Goal: Information Seeking & Learning: Find specific fact

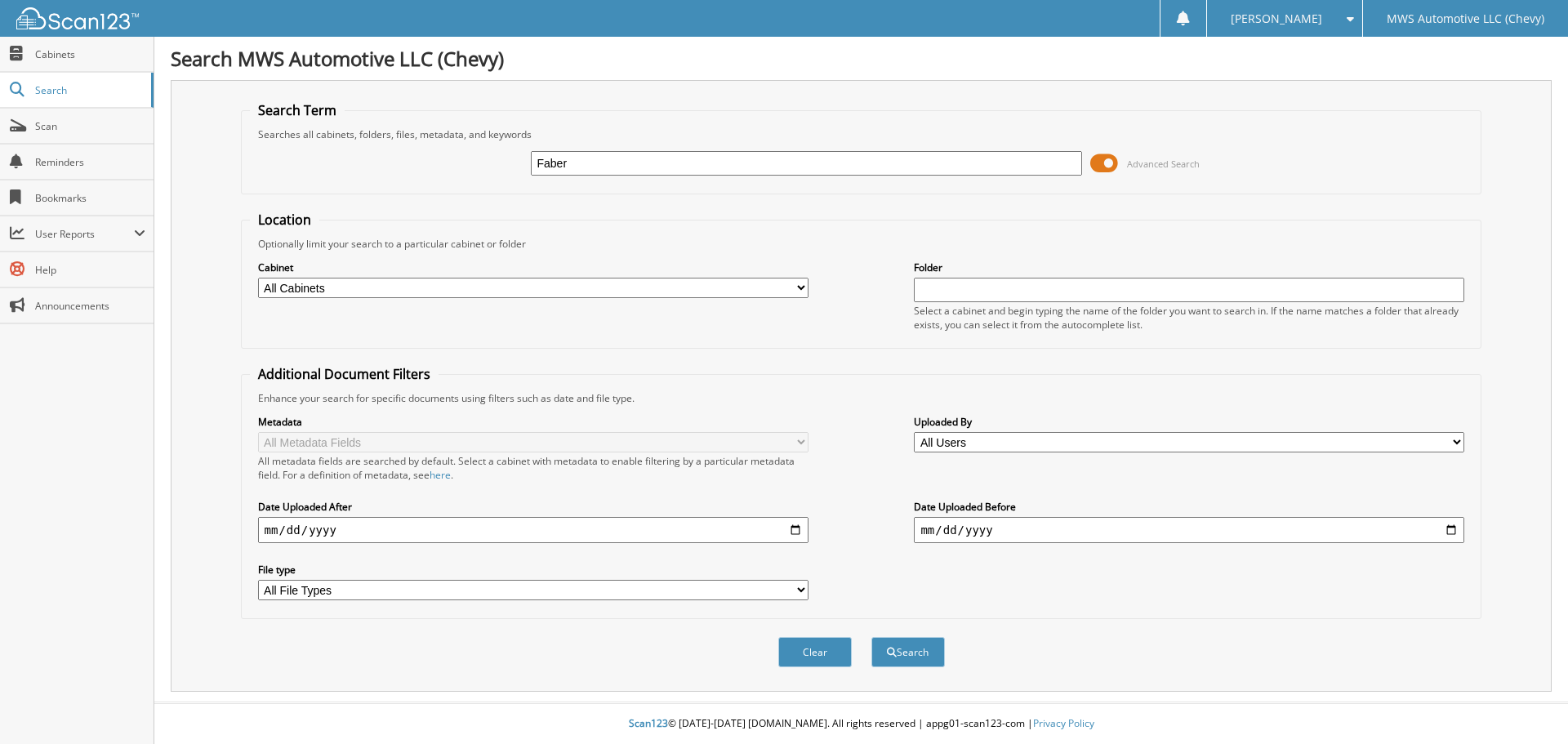
type input "Faber"
click at [871, 637] on button "Search" at bounding box center [908, 652] width 73 height 31
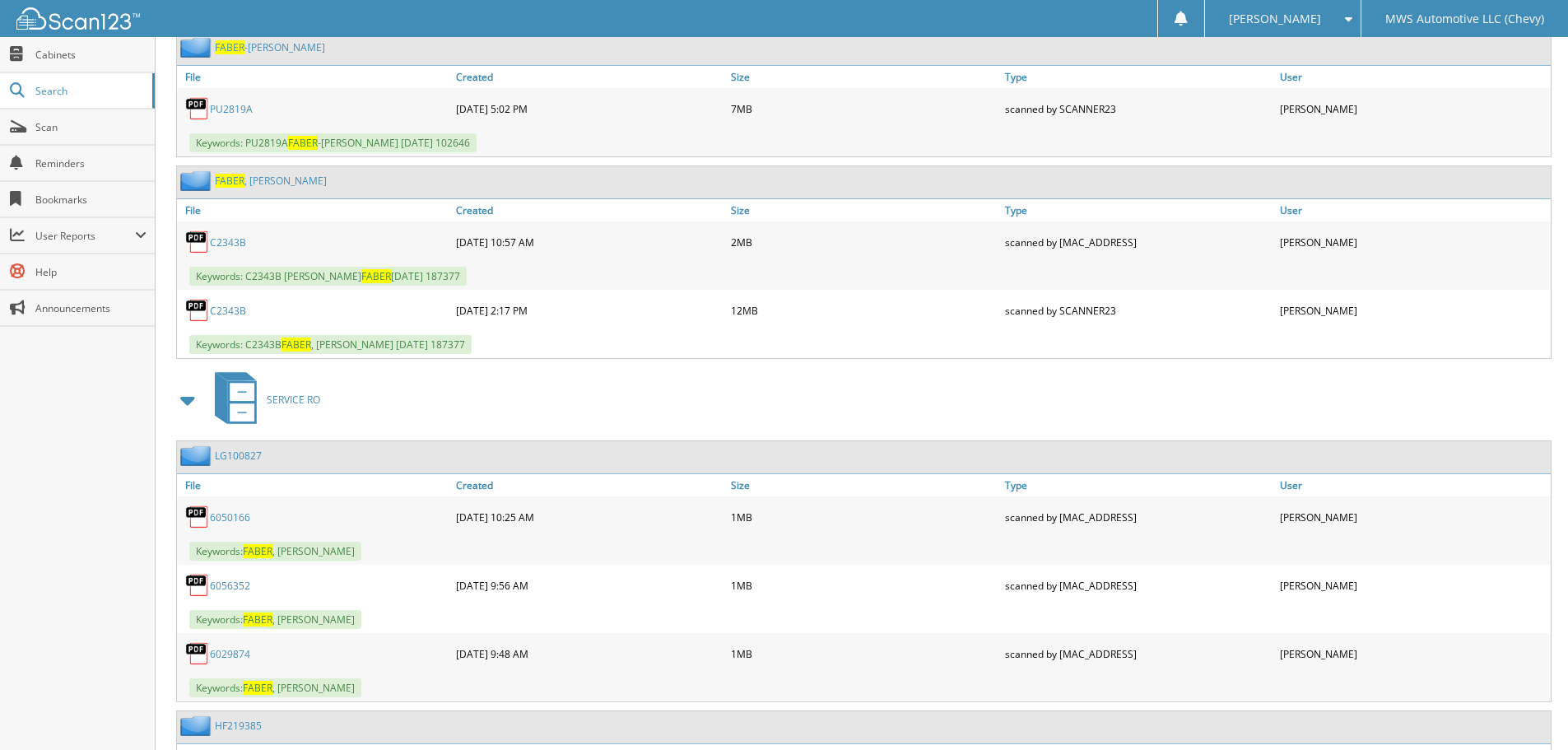
scroll to position [823, 0]
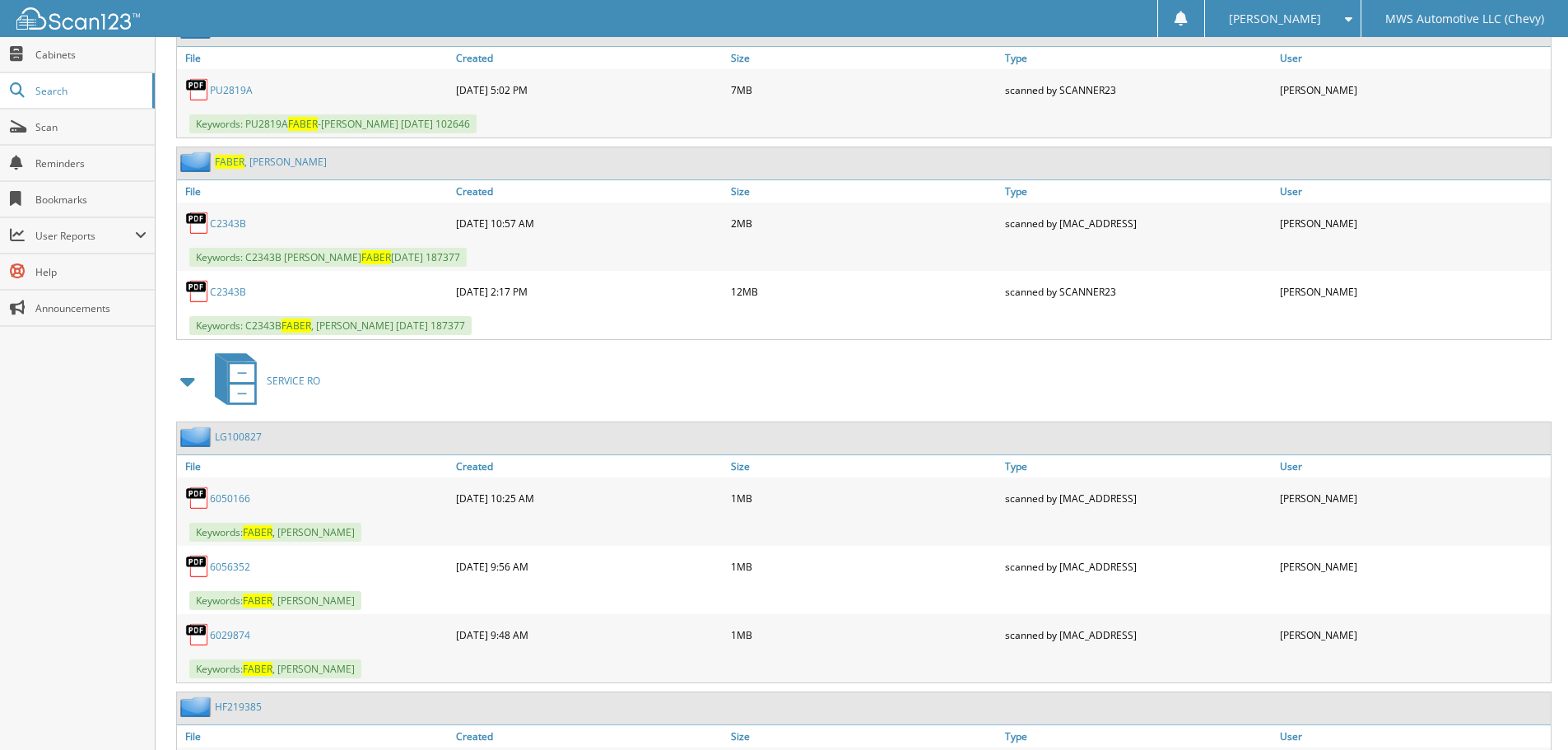
click at [226, 224] on link "C2343B" at bounding box center [228, 223] width 37 height 14
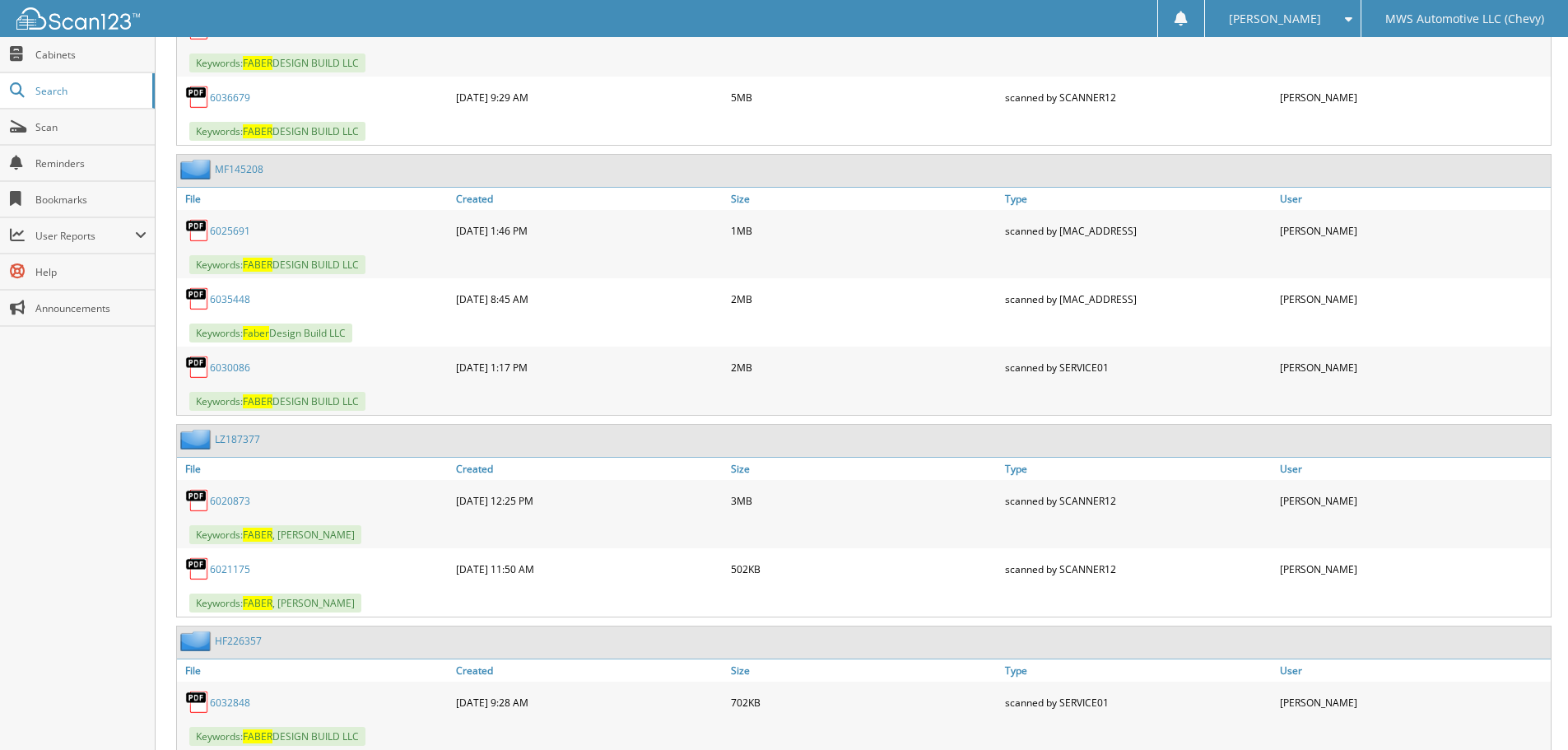
scroll to position [1563, 0]
click at [213, 231] on link "6025691" at bounding box center [230, 229] width 40 height 14
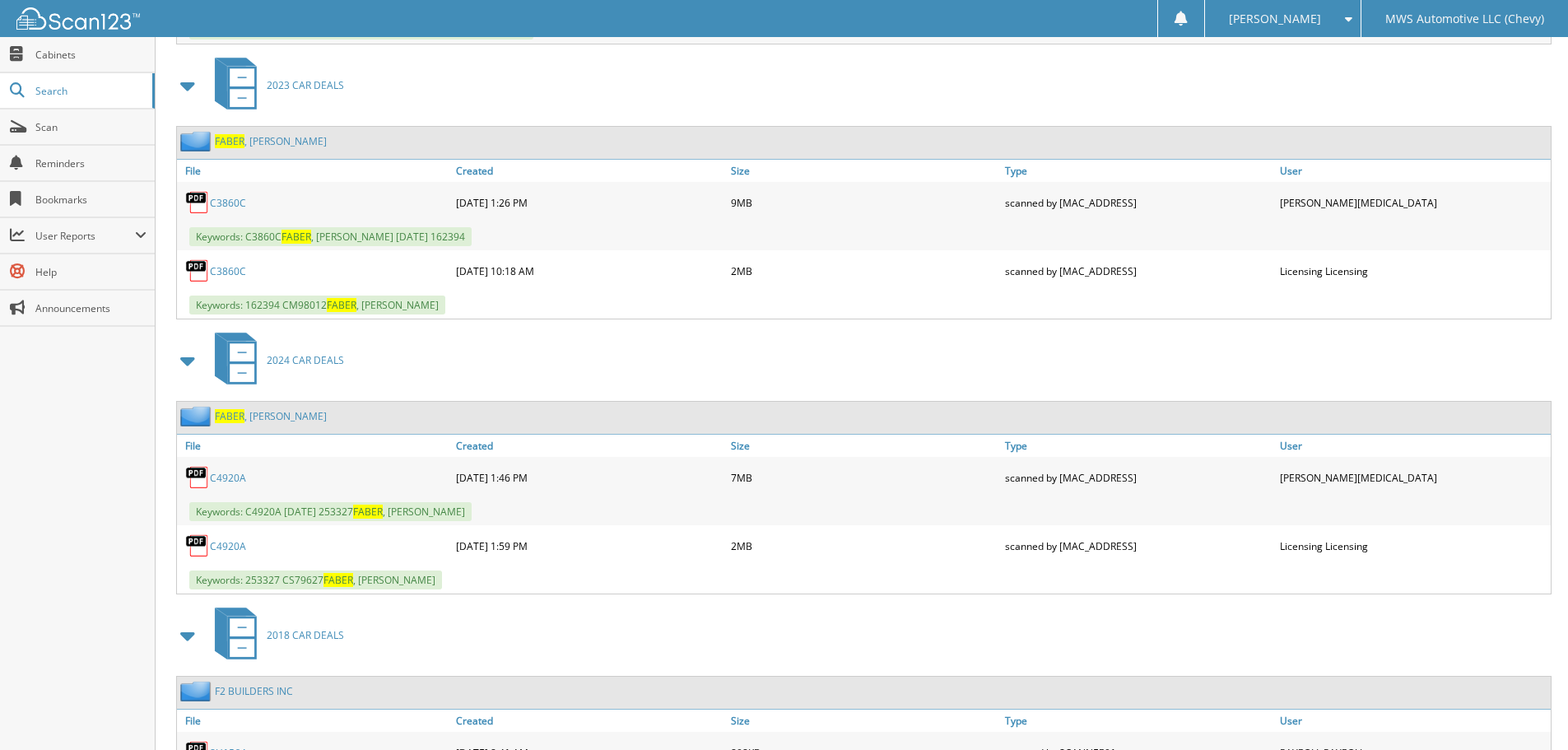
scroll to position [5215, 0]
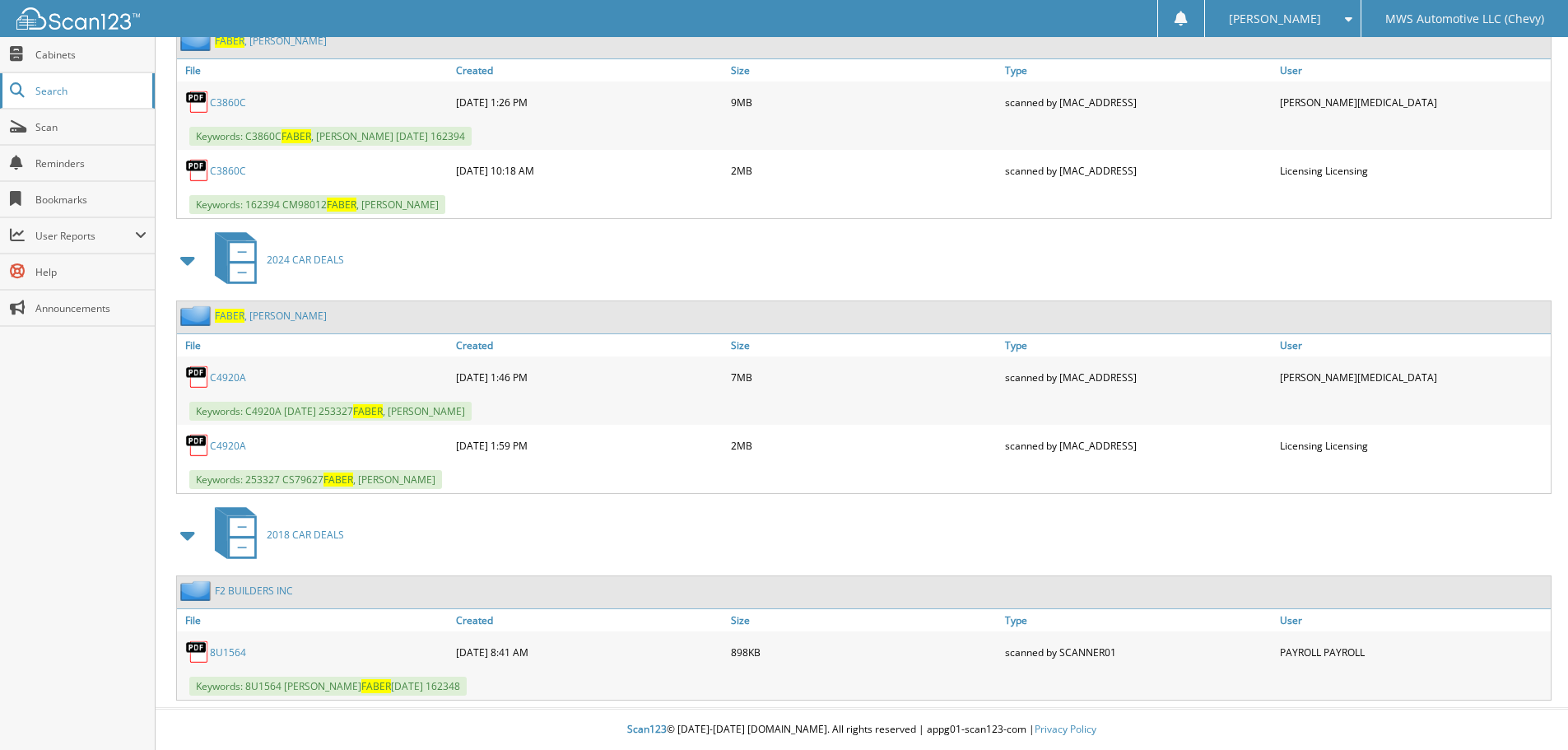
click at [61, 97] on span "Search" at bounding box center [89, 90] width 109 height 14
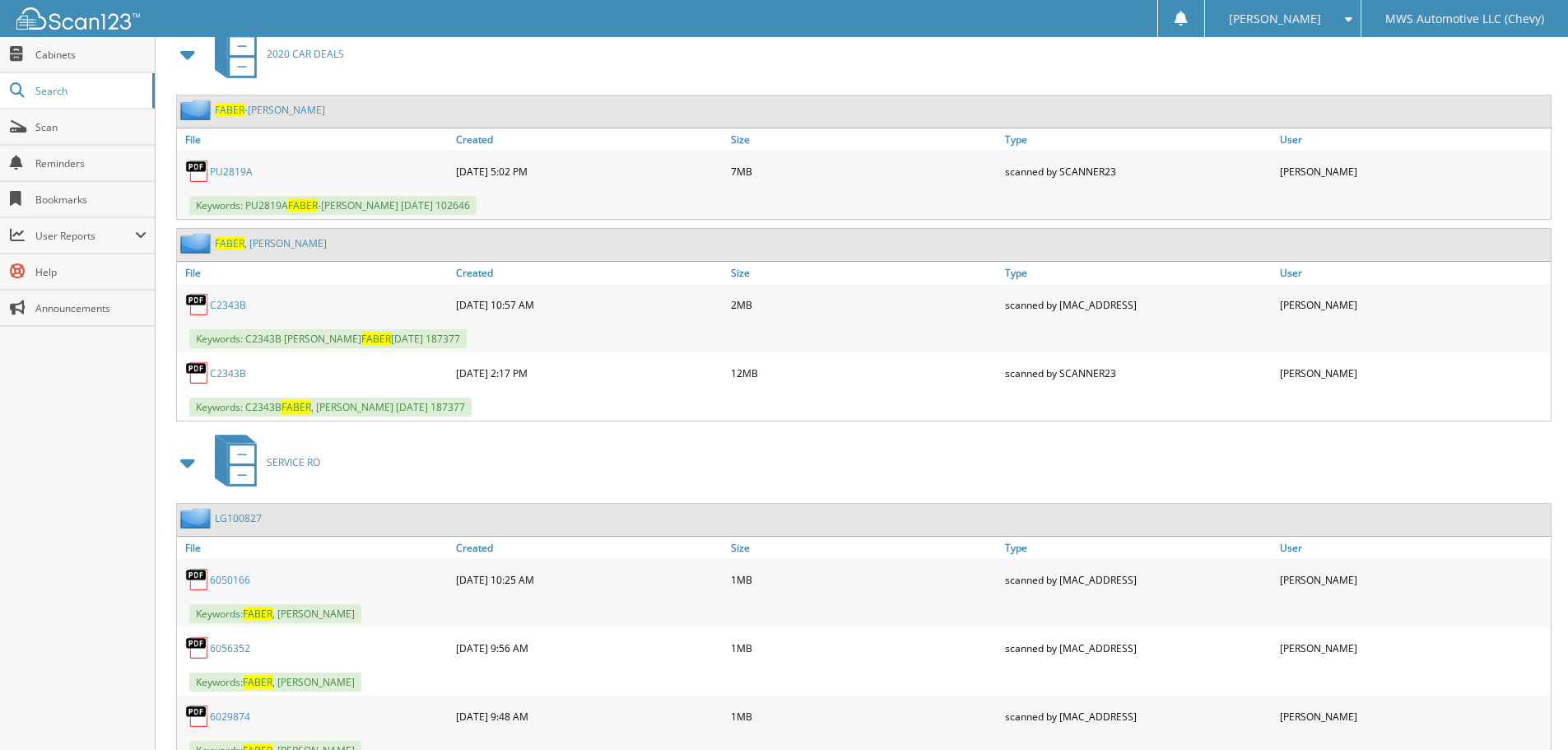
scroll to position [0, 0]
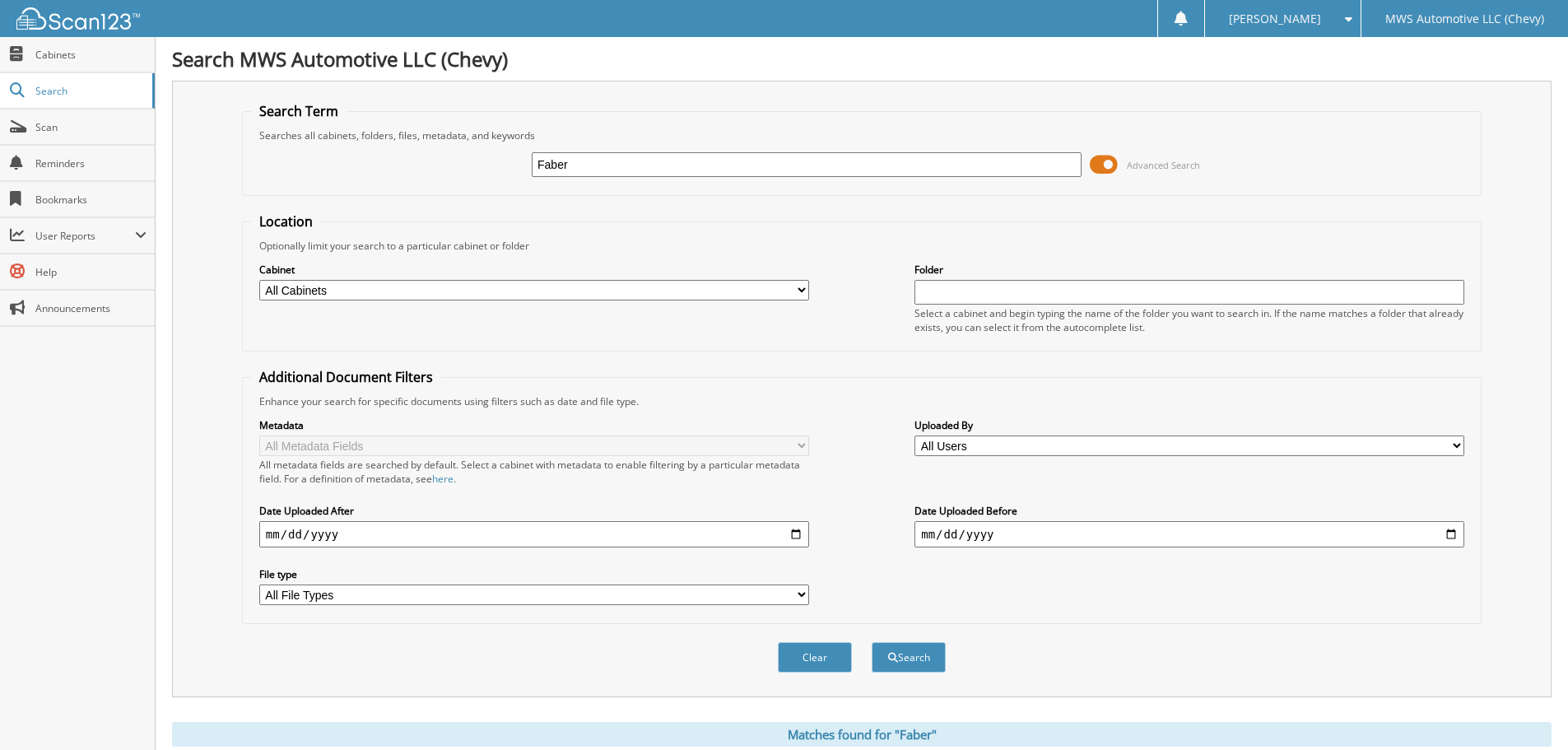
drag, startPoint x: 625, startPoint y: 160, endPoint x: 261, endPoint y: 182, distance: 364.7
click at [376, 178] on div "Faber Advanced Search" at bounding box center [861, 164] width 1221 height 44
paste input "UR4100C1"
type input "UR4100C1"
click at [929, 662] on button "Search" at bounding box center [908, 658] width 74 height 31
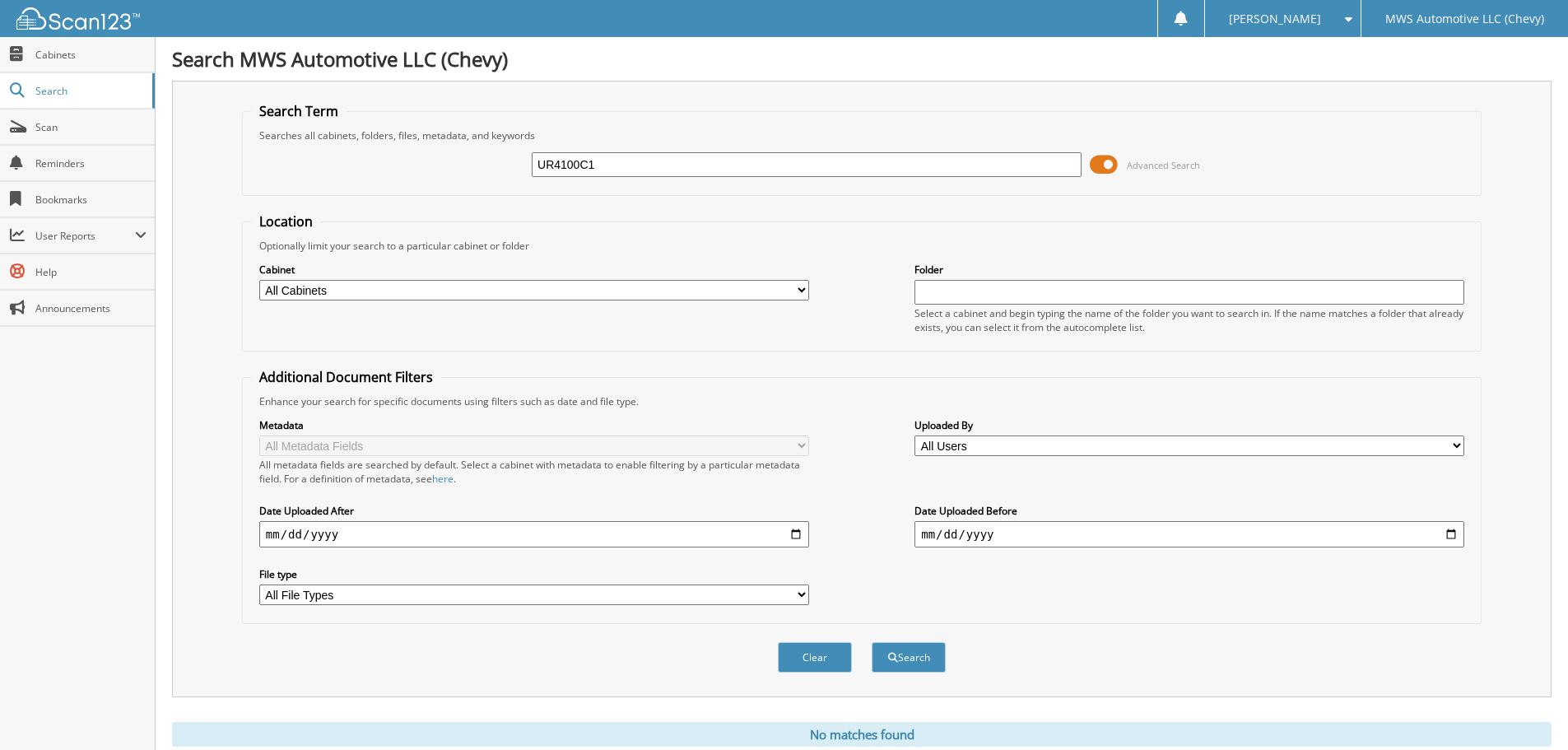
click at [615, 166] on input "UR4100C1" at bounding box center [807, 164] width 550 height 25
